Goal: Task Accomplishment & Management: Use online tool/utility

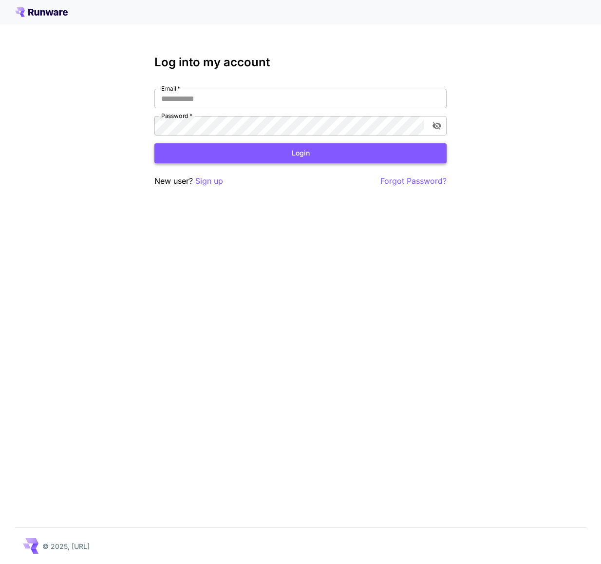
type input "**********"
click at [276, 152] on button "Login" at bounding box center [300, 153] width 292 height 20
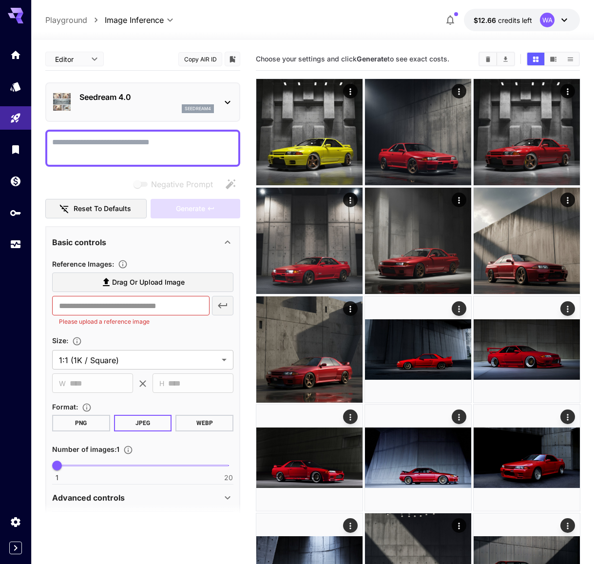
click at [564, 16] on icon at bounding box center [564, 20] width 12 height 12
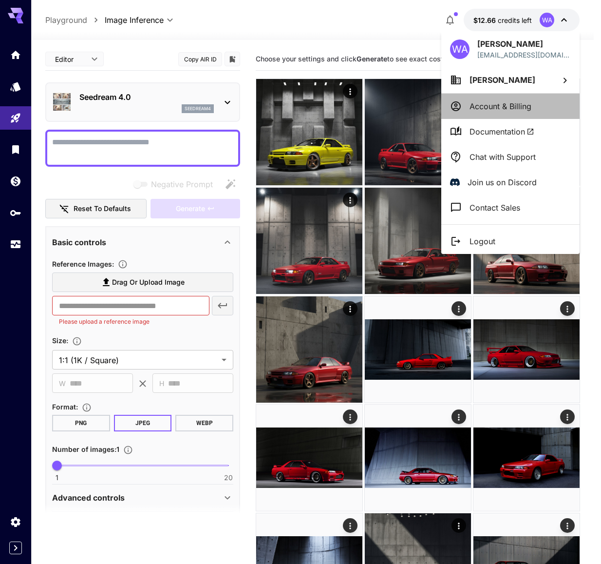
click at [497, 105] on p "Account & Billing" at bounding box center [501, 106] width 62 height 12
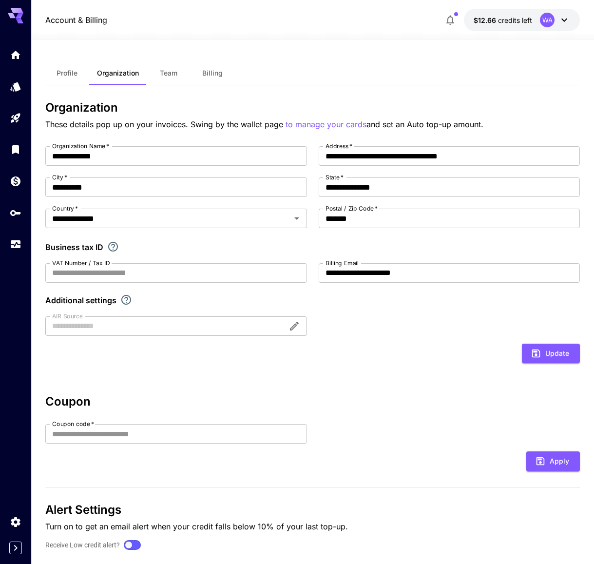
click at [557, 23] on div "WA" at bounding box center [555, 20] width 30 height 15
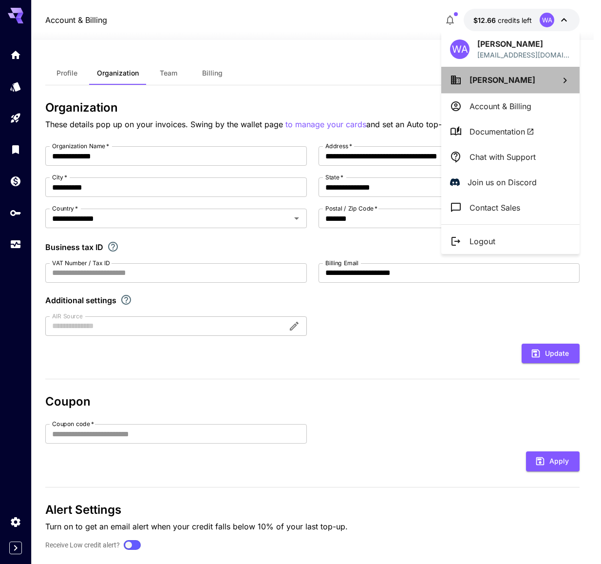
click at [498, 79] on span "[PERSON_NAME]" at bounding box center [503, 80] width 66 height 10
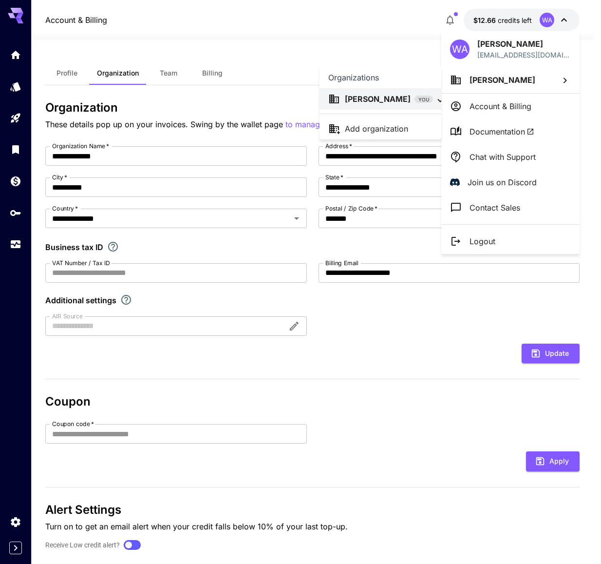
click at [401, 33] on div at bounding box center [300, 282] width 601 height 564
click at [16, 250] on div at bounding box center [300, 282] width 601 height 564
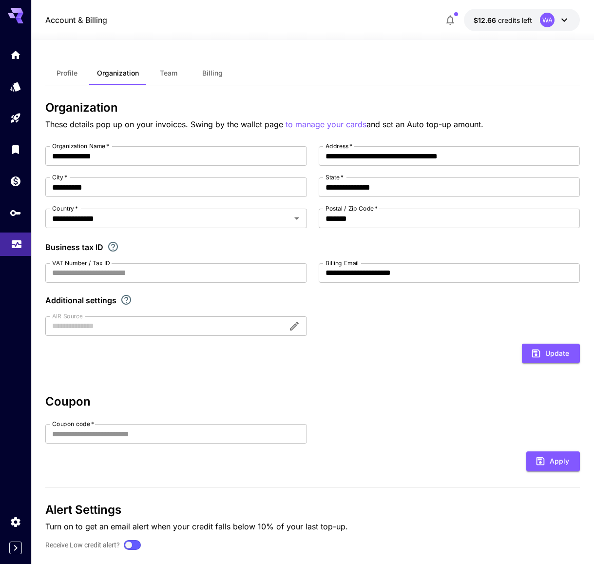
click at [16, 243] on icon "Usage" at bounding box center [17, 242] width 10 height 5
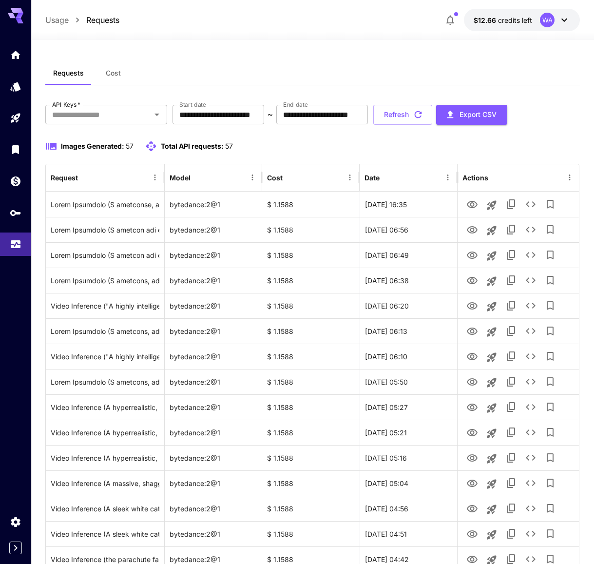
click at [15, 209] on icon "API Keys" at bounding box center [17, 210] width 12 height 12
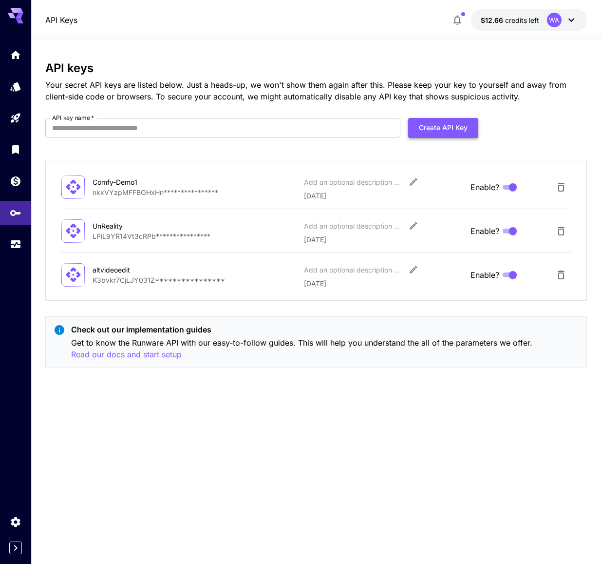
click at [438, 126] on button "Create API Key" at bounding box center [443, 128] width 70 height 20
type input "**********"
click at [427, 124] on button "Create API Key" at bounding box center [443, 128] width 70 height 20
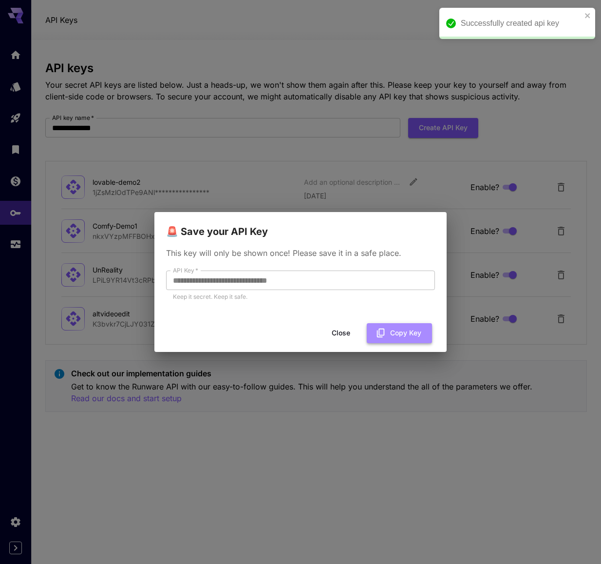
click at [400, 331] on button "Copy Key" at bounding box center [399, 333] width 65 height 20
click at [434, 237] on h2 "🚨 Save your API Key" at bounding box center [300, 225] width 292 height 27
click at [341, 332] on button "Close" at bounding box center [341, 333] width 44 height 20
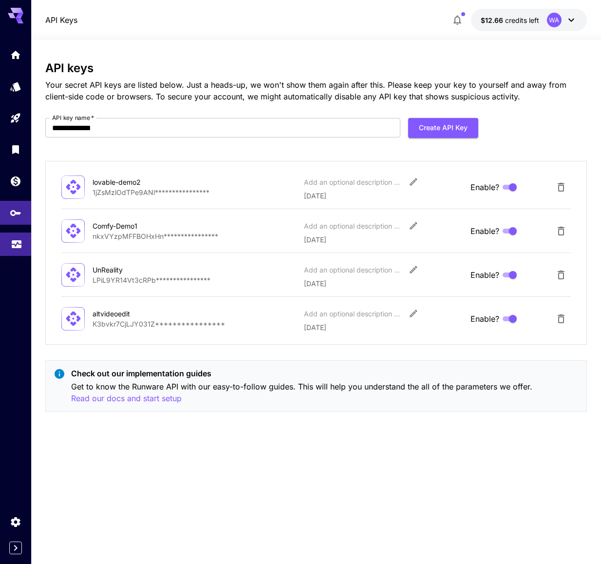
click at [24, 241] on link at bounding box center [15, 244] width 31 height 24
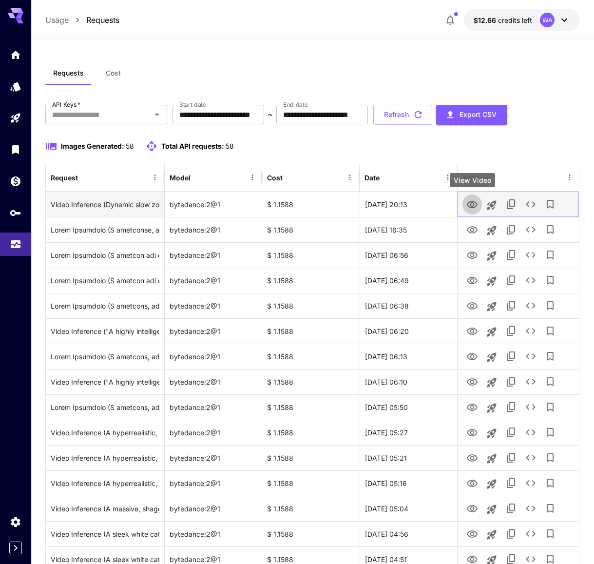
click at [466, 200] on icon "View Video" at bounding box center [472, 205] width 12 height 12
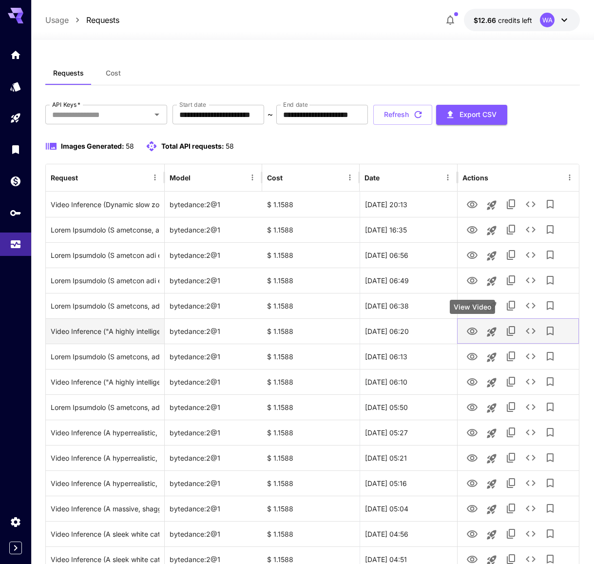
click at [473, 330] on icon "View Video" at bounding box center [472, 331] width 12 height 12
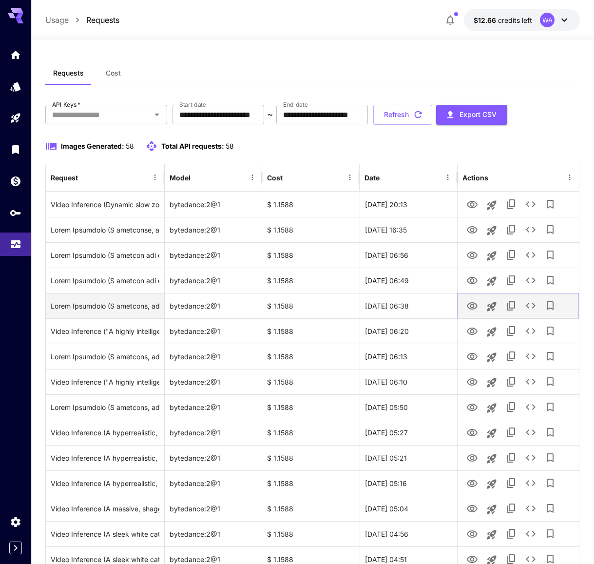
click at [477, 307] on icon "View Video" at bounding box center [472, 306] width 12 height 12
drag, startPoint x: 460, startPoint y: 114, endPoint x: 468, endPoint y: 22, distance: 91.9
click at [432, 114] on button "Refresh" at bounding box center [402, 115] width 59 height 20
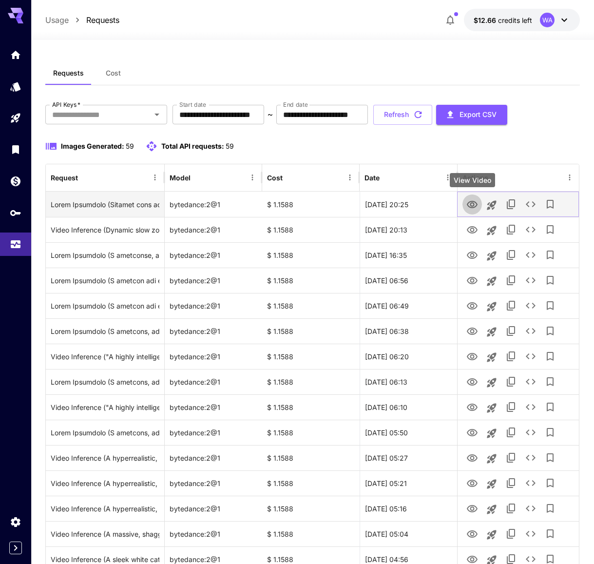
click at [476, 203] on icon "View Video" at bounding box center [472, 204] width 11 height 7
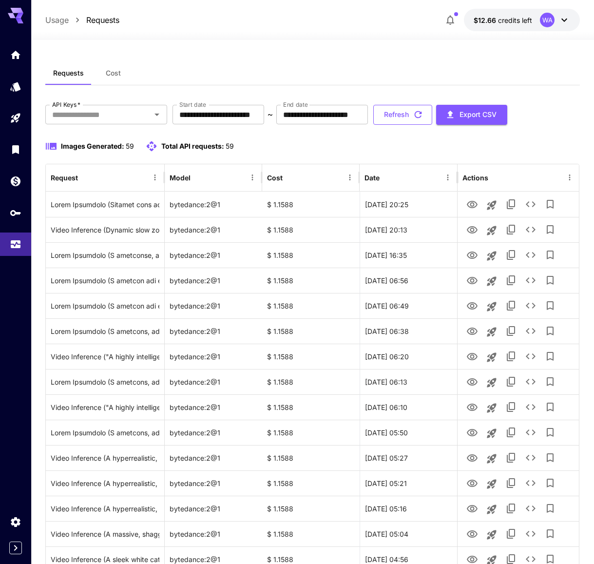
click at [432, 112] on button "Refresh" at bounding box center [402, 115] width 59 height 20
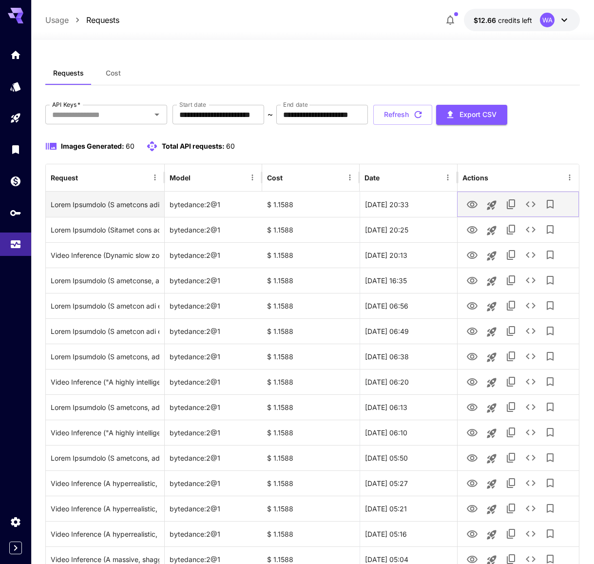
click at [470, 205] on icon "View Video" at bounding box center [472, 205] width 12 height 12
